Goal: Complete application form

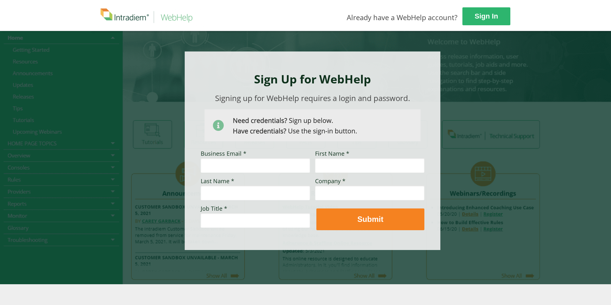
click at [261, 167] on input "Business Email *" at bounding box center [255, 165] width 109 height 15
type input "[PERSON_NAME][EMAIL_ADDRESS][PERSON_NAME][DOMAIN_NAME]"
type input "[PERSON_NAME]"
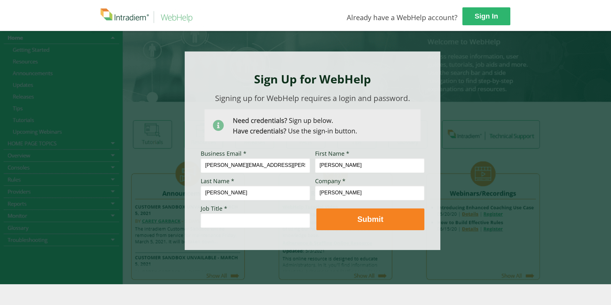
type input "[PERSON_NAME]"
type input "Control Desk"
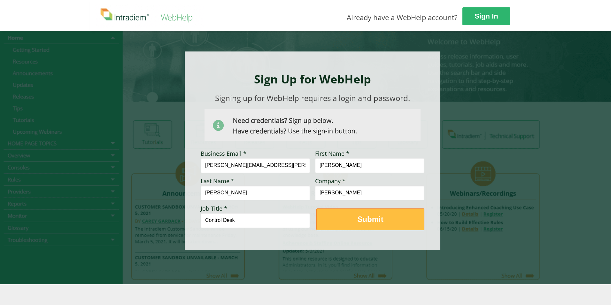
click at [369, 215] on strong "Submit" at bounding box center [371, 219] width 26 height 9
